Goal: Task Accomplishment & Management: Use online tool/utility

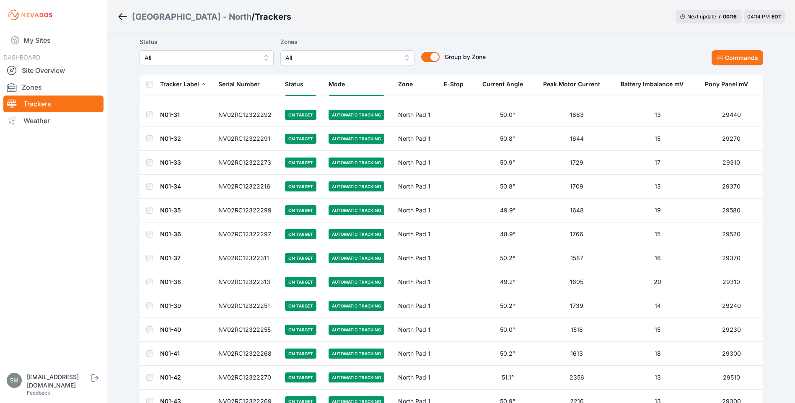
scroll to position [377, 0]
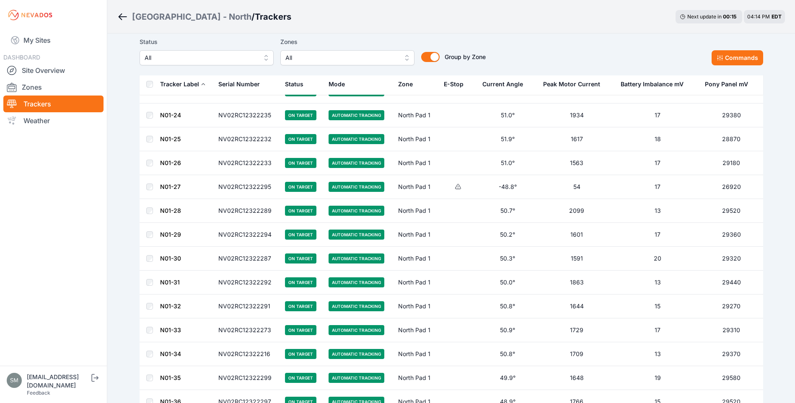
click at [453, 86] on div "E-Stop" at bounding box center [454, 84] width 20 height 8
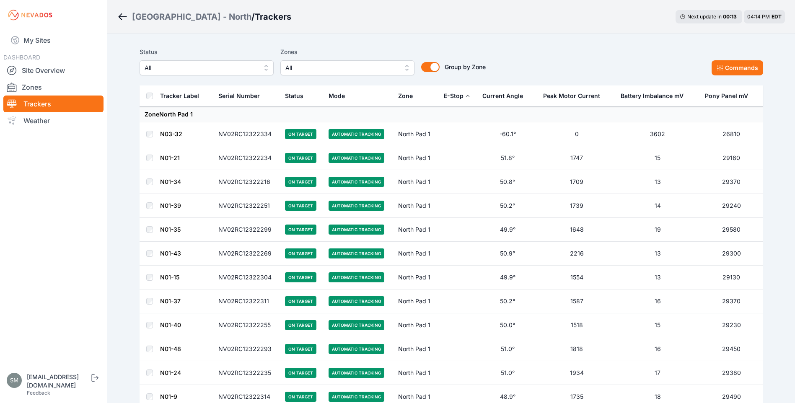
click at [453, 97] on div "E-Stop" at bounding box center [454, 96] width 20 height 8
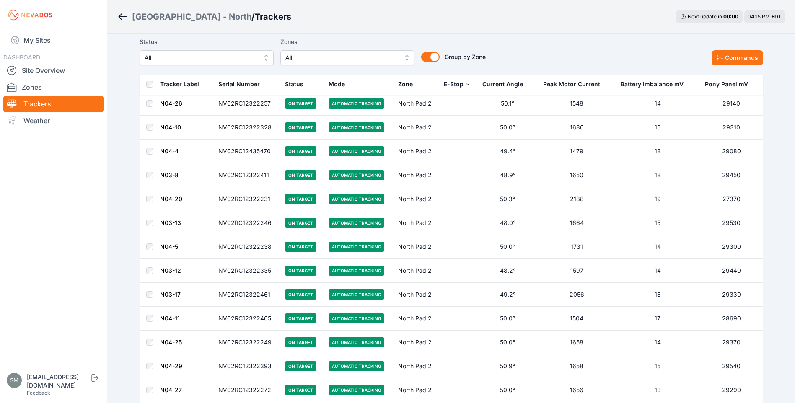
scroll to position [2556, 0]
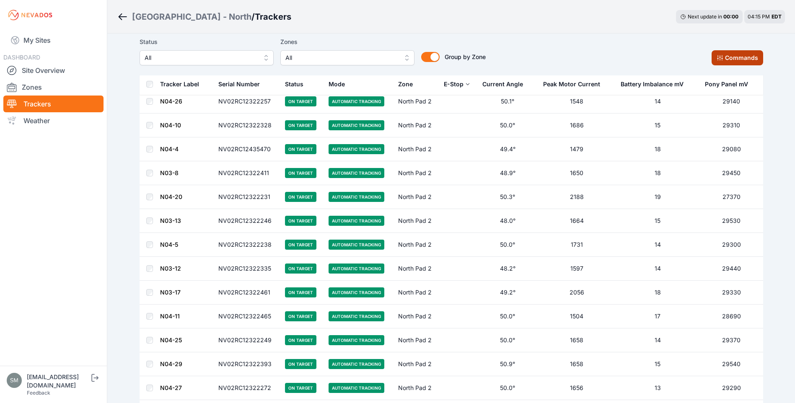
drag, startPoint x: 731, startPoint y: 55, endPoint x: 745, endPoint y: 60, distance: 15.4
click at [731, 55] on button "Commands" at bounding box center [737, 57] width 52 height 15
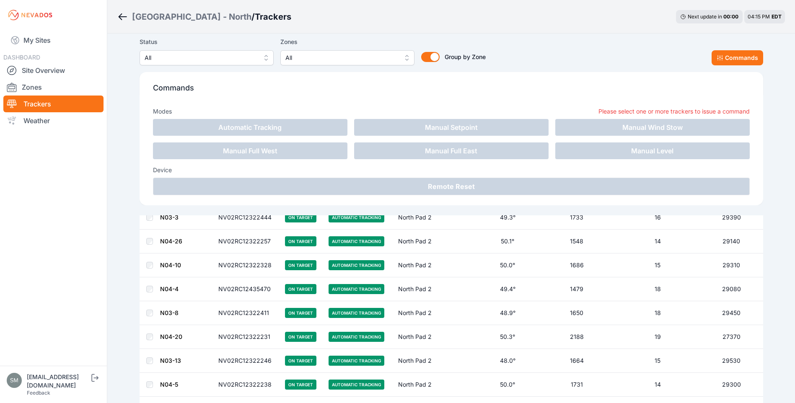
scroll to position [2696, 0]
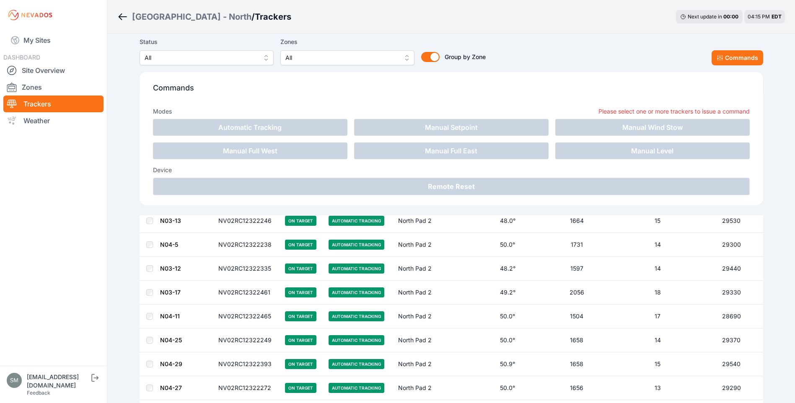
click at [248, 57] on span "All" at bounding box center [201, 58] width 112 height 10
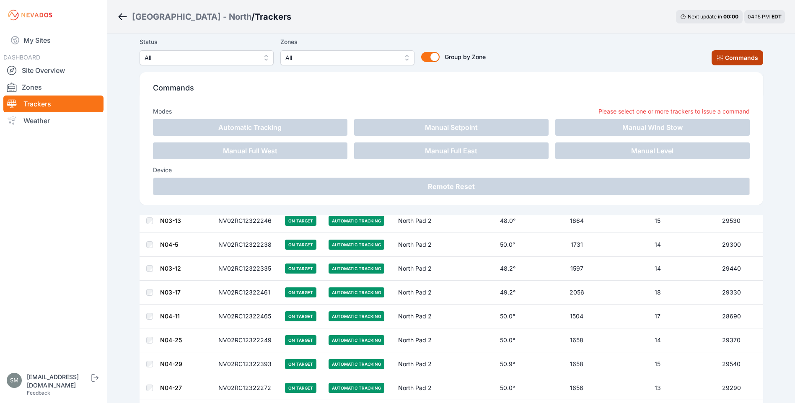
click at [745, 57] on button "Commands" at bounding box center [737, 57] width 52 height 15
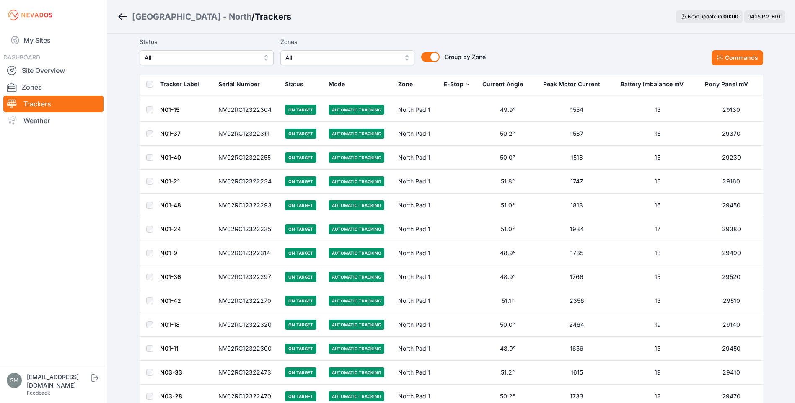
scroll to position [0, 0]
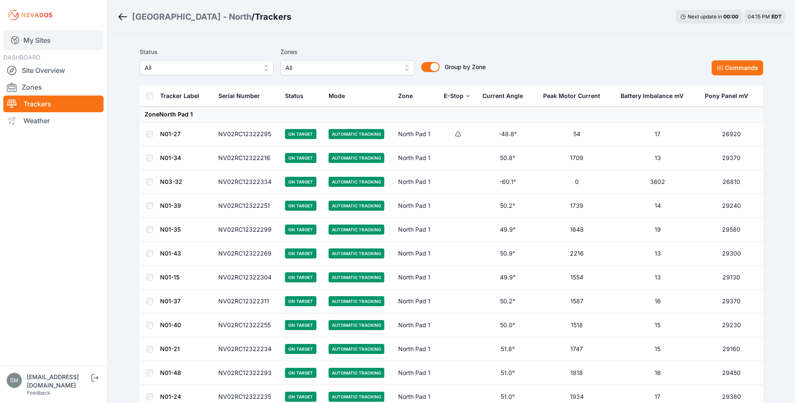
click at [32, 40] on link "My Sites" at bounding box center [53, 40] width 100 height 20
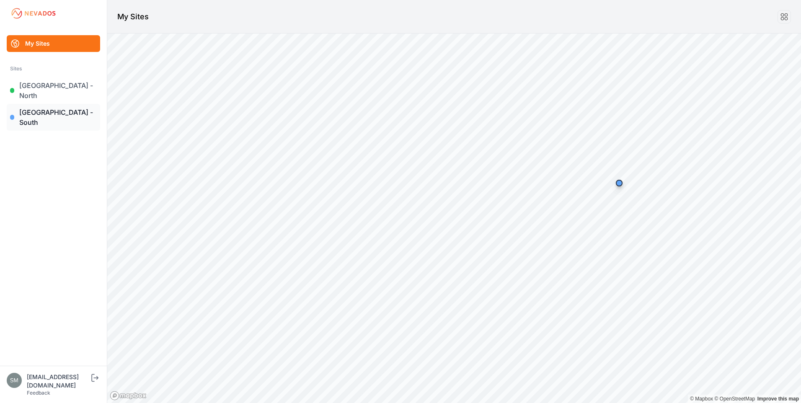
click at [36, 104] on link "[GEOGRAPHIC_DATA] - South" at bounding box center [53, 117] width 93 height 27
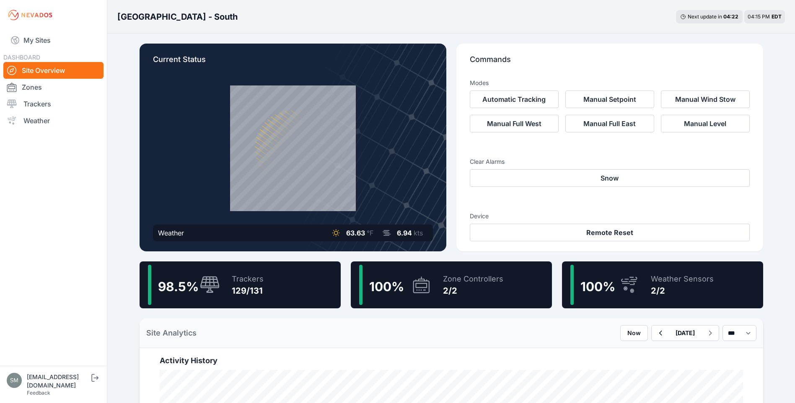
click at [237, 287] on div "129/131" at bounding box center [248, 291] width 32 height 12
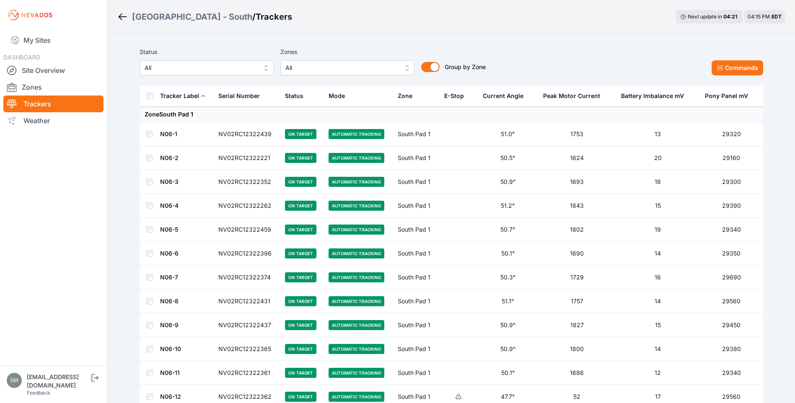
click at [465, 98] on button "E-Stop" at bounding box center [457, 96] width 26 height 20
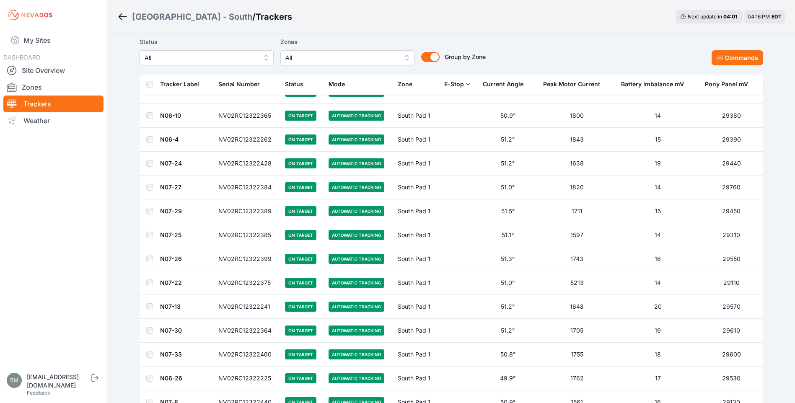
scroll to position [880, 0]
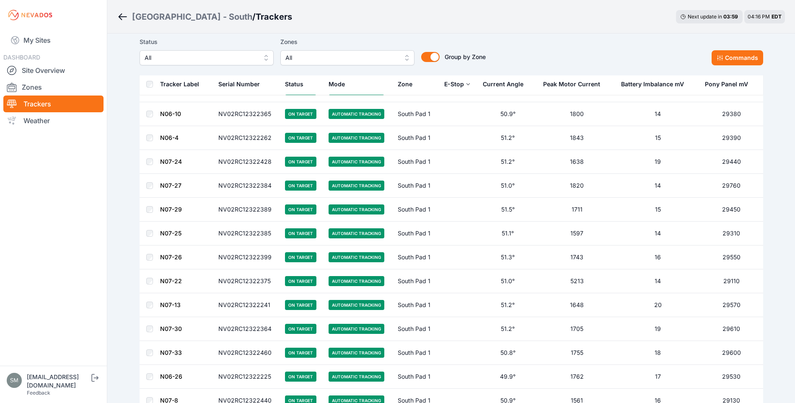
click at [230, 62] on span "All" at bounding box center [201, 58] width 112 height 10
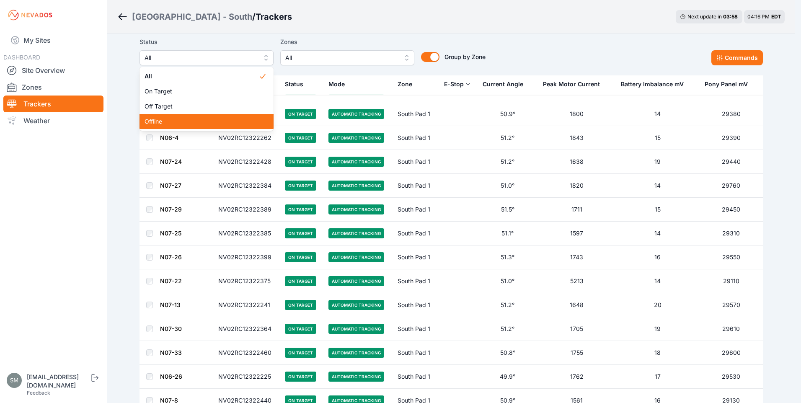
click at [154, 122] on span "Offline" at bounding box center [202, 121] width 114 height 8
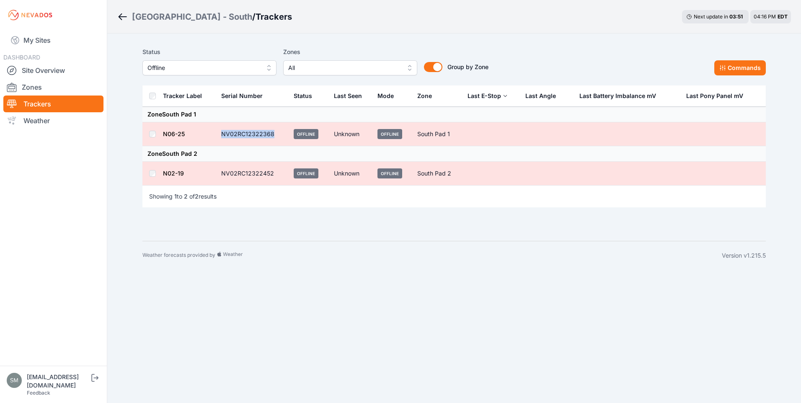
drag, startPoint x: 220, startPoint y: 136, endPoint x: 276, endPoint y: 130, distance: 56.0
click at [276, 130] on td "NV02RC12322368" at bounding box center [252, 134] width 72 height 24
click at [30, 35] on link "My Sites" at bounding box center [53, 40] width 100 height 20
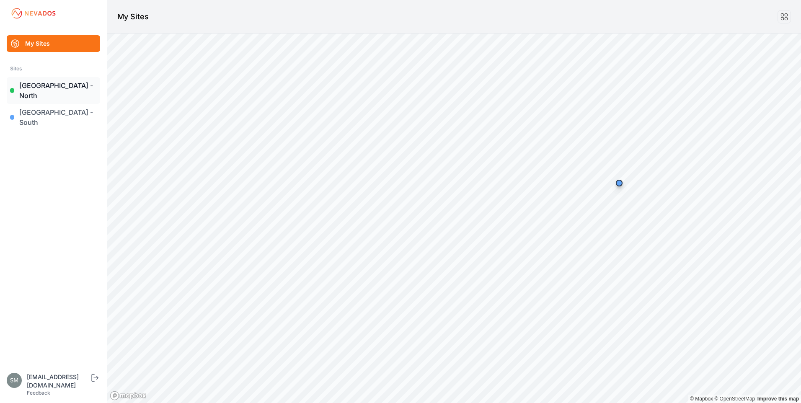
click at [44, 86] on link "[GEOGRAPHIC_DATA] - North" at bounding box center [53, 90] width 93 height 27
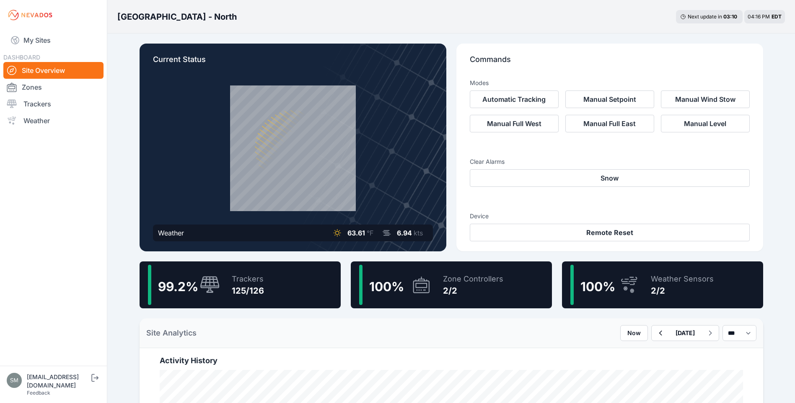
click at [246, 280] on div "Trackers" at bounding box center [248, 279] width 32 height 12
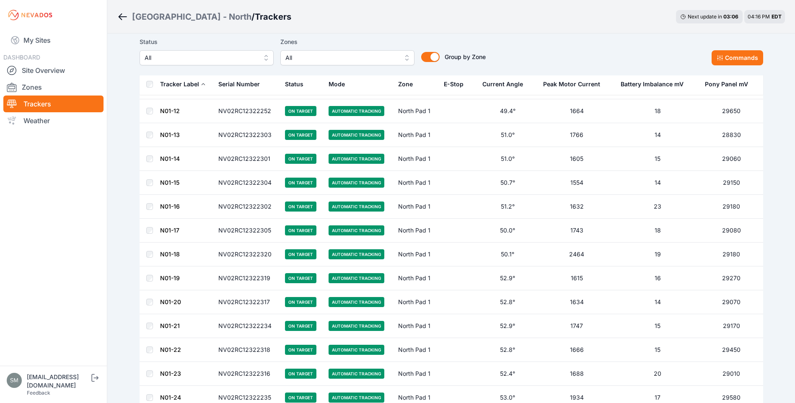
scroll to position [126, 0]
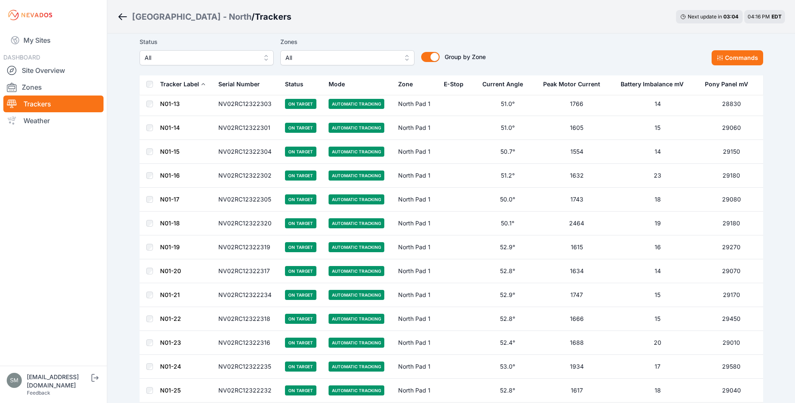
click at [451, 85] on div "E-Stop" at bounding box center [454, 84] width 20 height 8
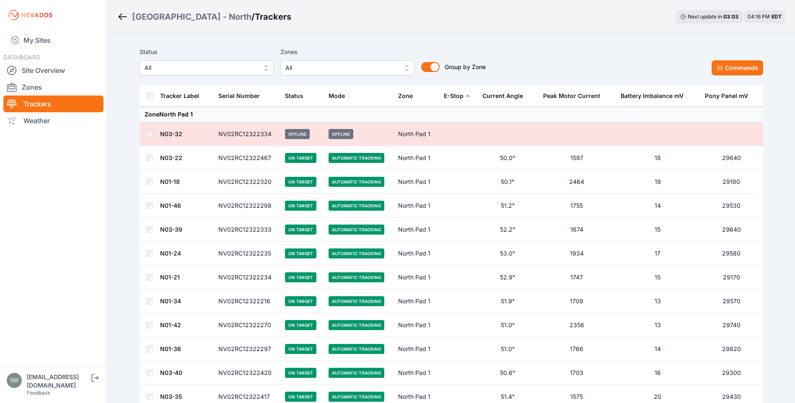
click at [454, 93] on div "E-Stop" at bounding box center [454, 96] width 20 height 8
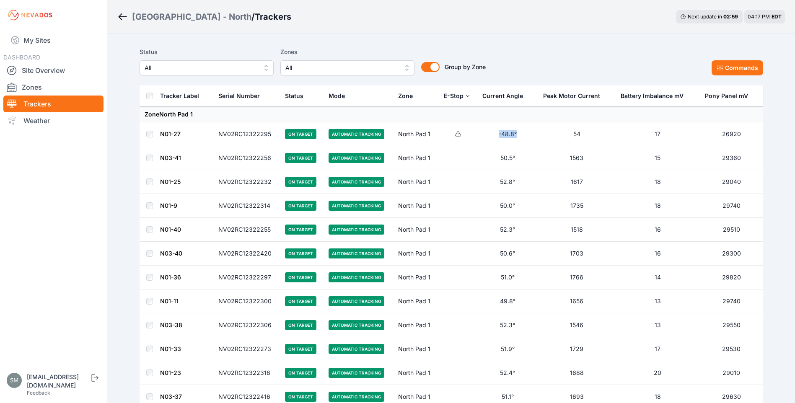
drag, startPoint x: 499, startPoint y: 135, endPoint x: 519, endPoint y: 135, distance: 19.3
click at [519, 135] on td "-48.8°" at bounding box center [507, 134] width 60 height 24
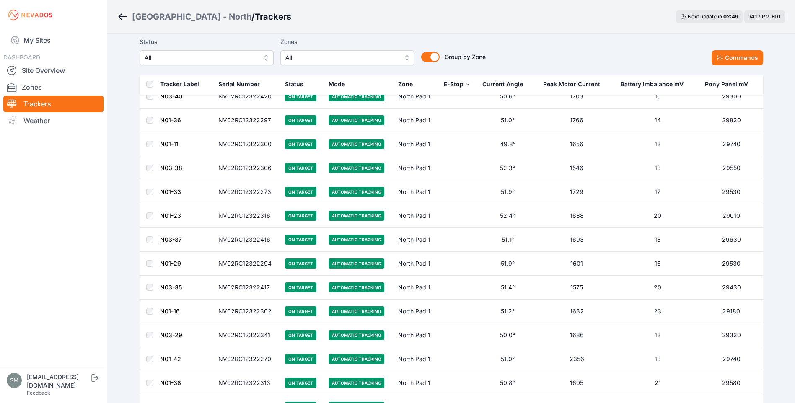
scroll to position [210, 0]
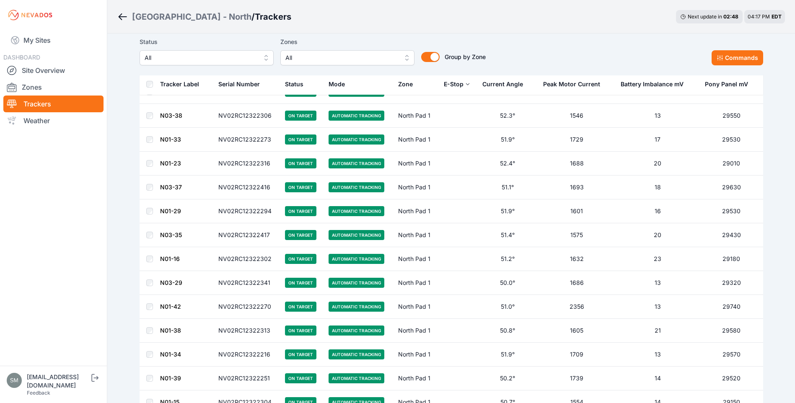
click at [182, 82] on div "Tracker Label" at bounding box center [179, 84] width 39 height 8
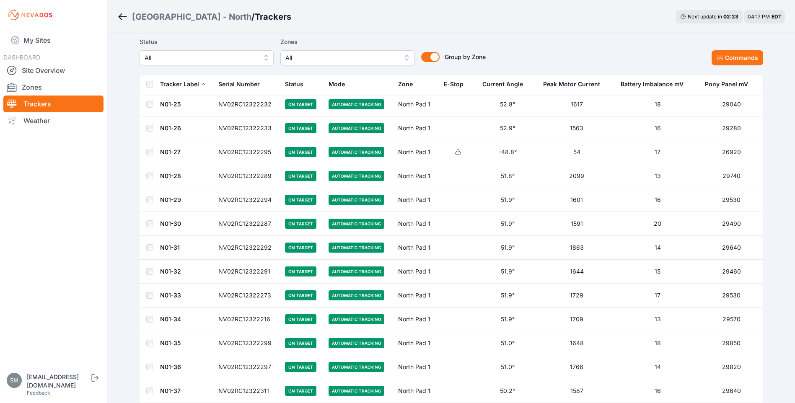
scroll to position [314, 0]
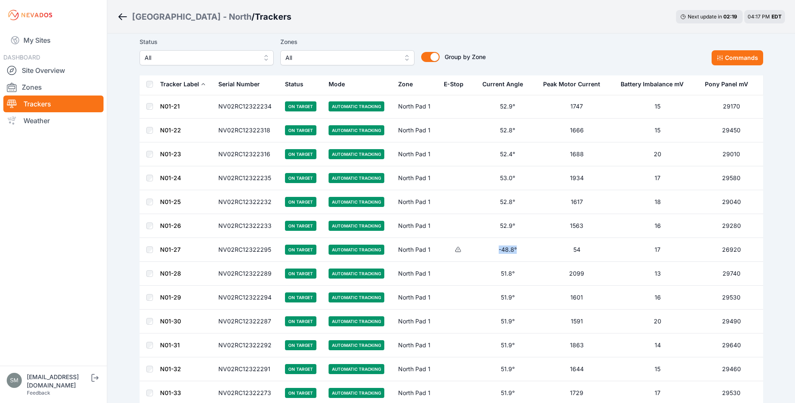
drag, startPoint x: 498, startPoint y: 250, endPoint x: 522, endPoint y: 250, distance: 24.3
click at [522, 250] on td "-48.8°" at bounding box center [507, 250] width 60 height 24
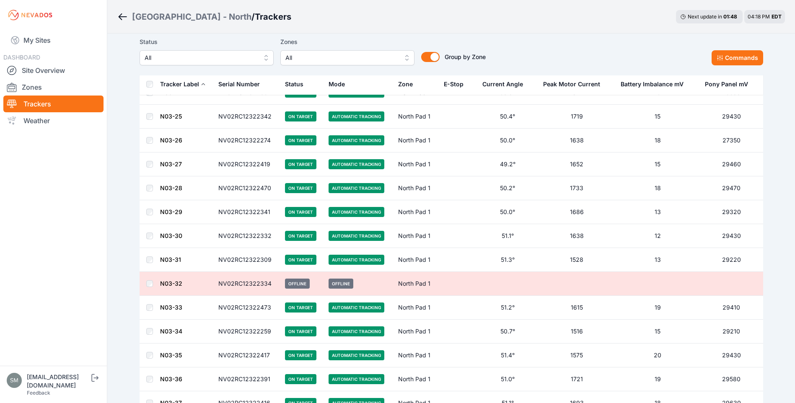
scroll to position [1027, 0]
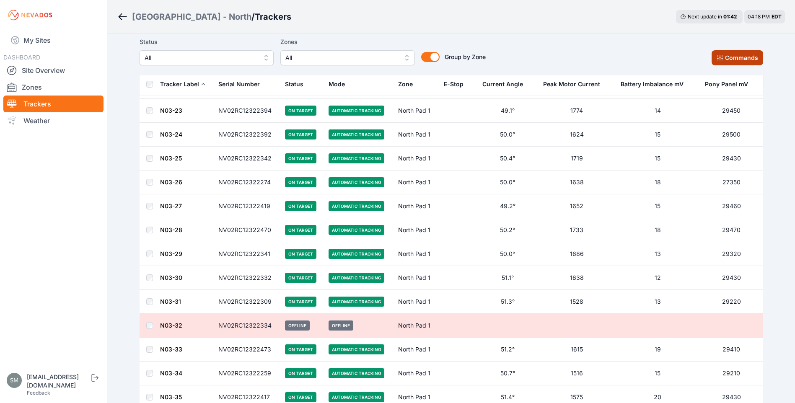
click at [729, 58] on button "Commands" at bounding box center [737, 57] width 52 height 15
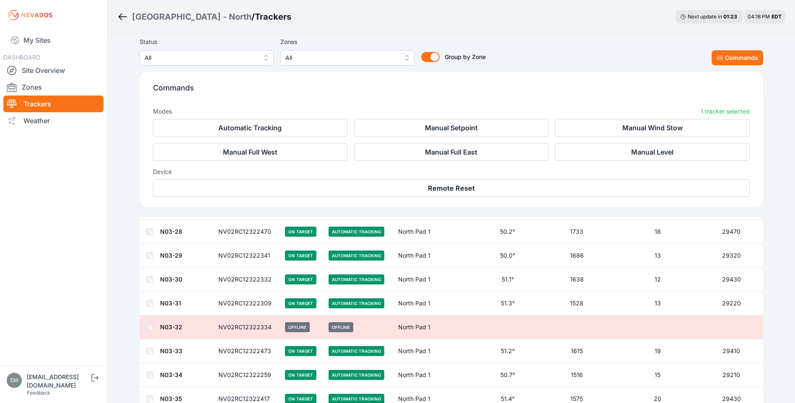
scroll to position [1168, 0]
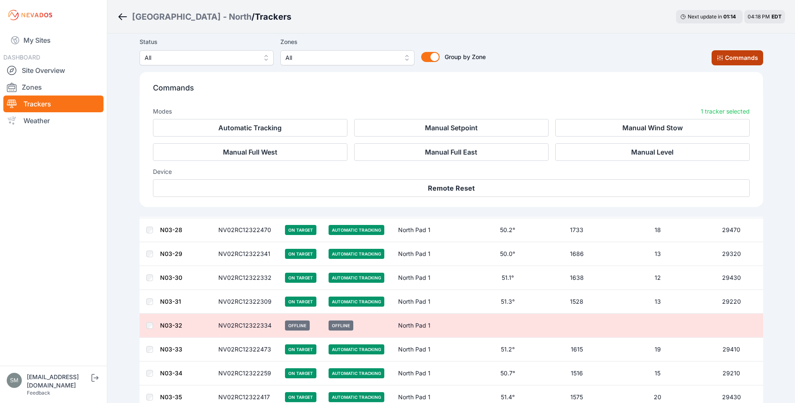
click at [748, 57] on button "Commands" at bounding box center [737, 57] width 52 height 15
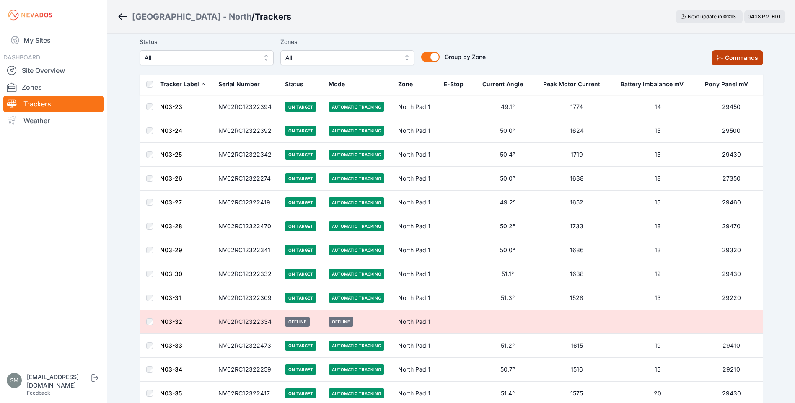
scroll to position [1027, 0]
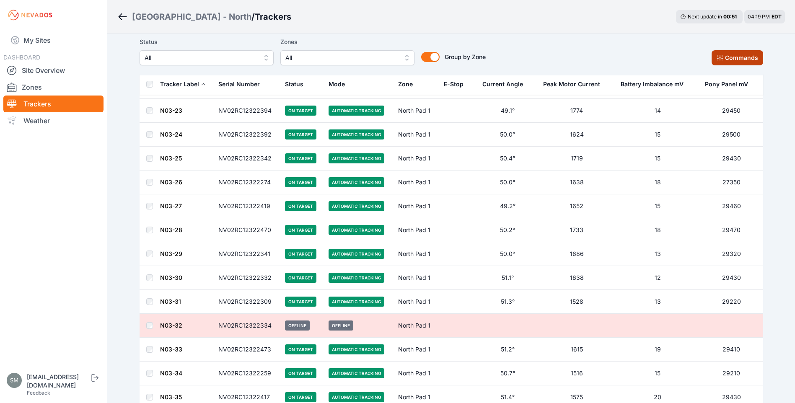
click at [748, 58] on button "Commands" at bounding box center [737, 57] width 52 height 15
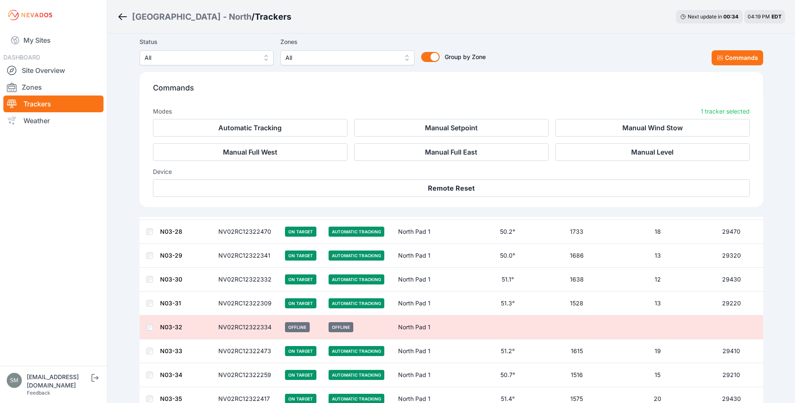
scroll to position [1168, 0]
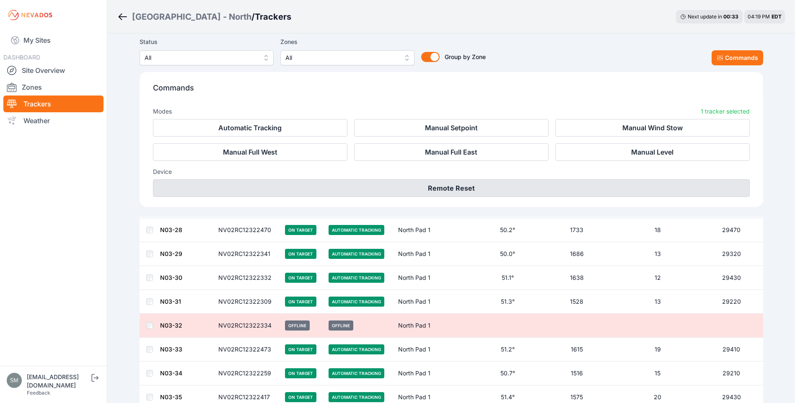
click at [424, 184] on button "Remote Reset" at bounding box center [451, 188] width 597 height 18
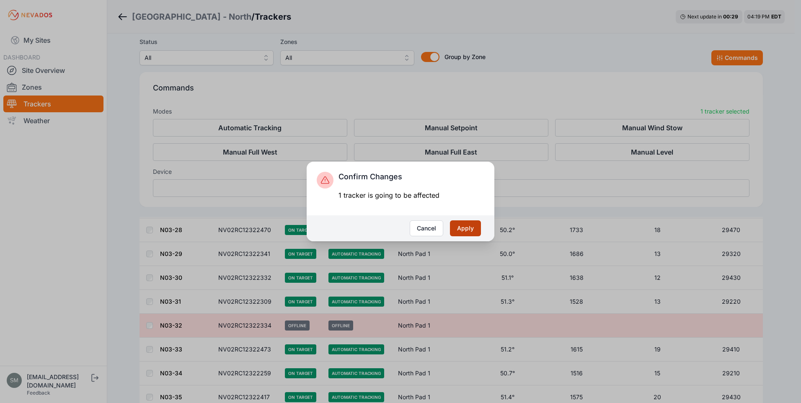
click at [473, 227] on button "Apply" at bounding box center [465, 228] width 31 height 16
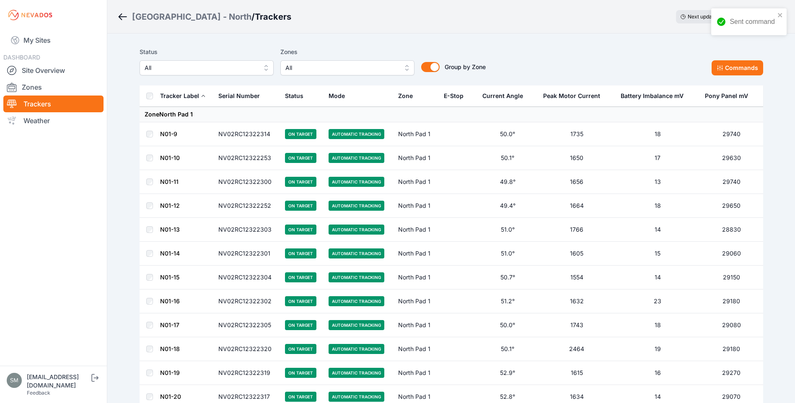
click at [178, 92] on div "Tracker Label" at bounding box center [179, 96] width 39 height 8
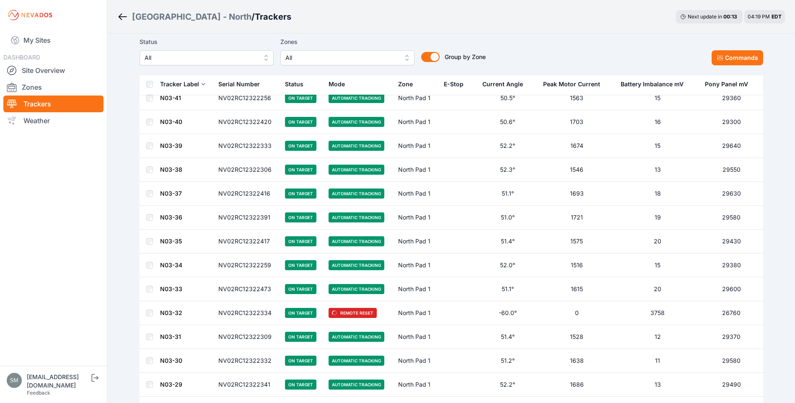
scroll to position [126, 0]
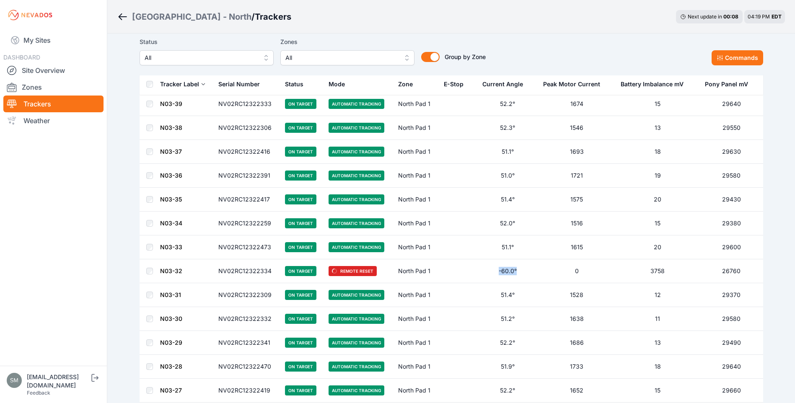
drag, startPoint x: 499, startPoint y: 271, endPoint x: 519, endPoint y: 271, distance: 19.3
click at [519, 271] on td "-60.0°" at bounding box center [507, 271] width 60 height 24
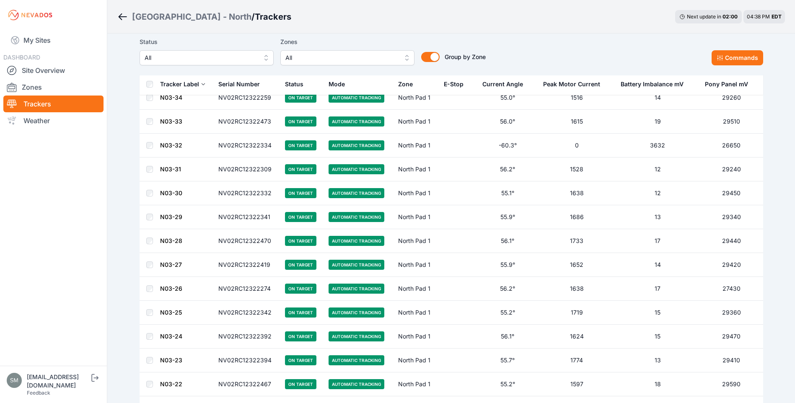
scroll to position [210, 0]
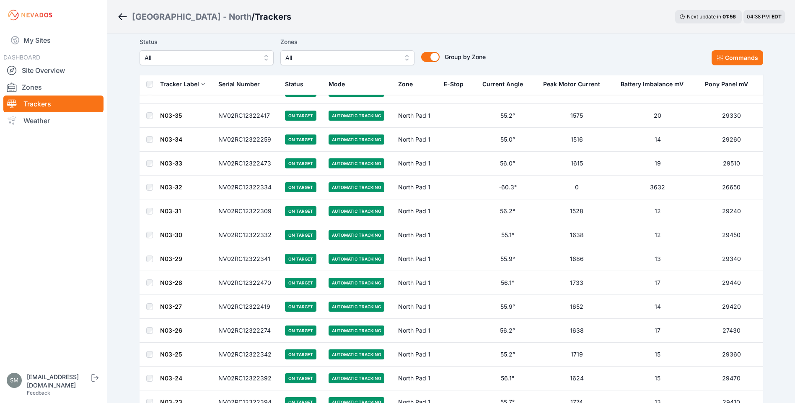
click at [222, 190] on td "NV02RC12322334" at bounding box center [246, 188] width 67 height 24
click at [171, 185] on link "N03-32" at bounding box center [171, 187] width 22 height 7
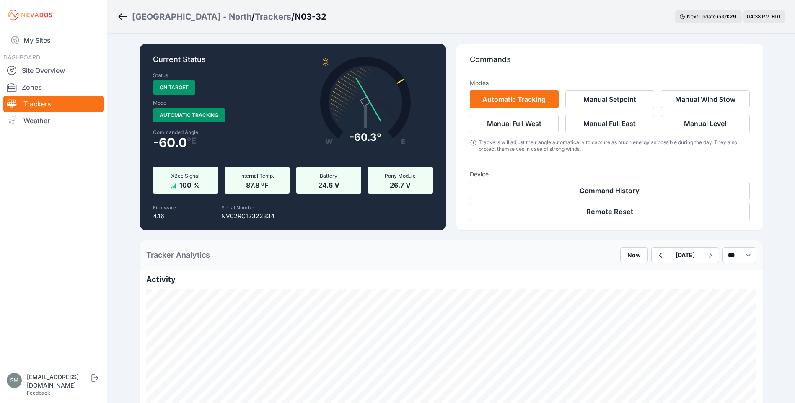
click at [124, 18] on icon "Breadcrumb" at bounding box center [122, 17] width 10 height 10
